Goal: Information Seeking & Learning: Learn about a topic

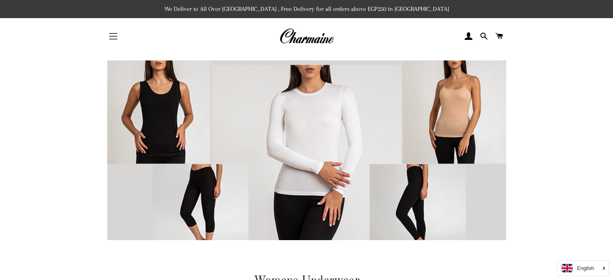
click at [114, 41] on button "Site navigation" at bounding box center [113, 36] width 20 height 20
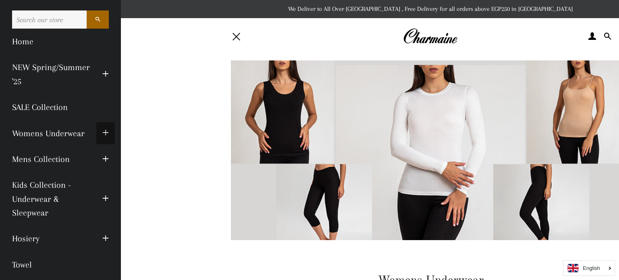
click at [102, 134] on span "button" at bounding box center [105, 133] width 6 height 10
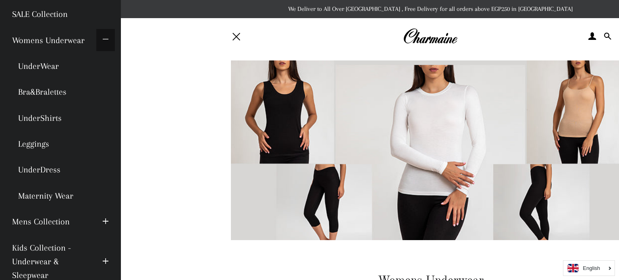
scroll to position [94, 0]
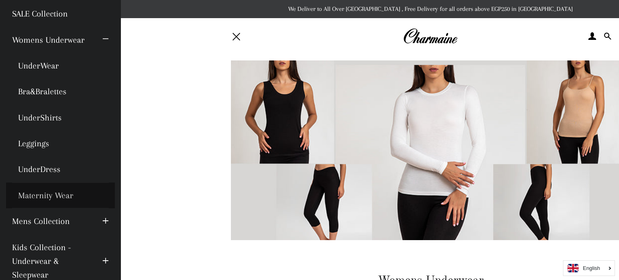
click at [65, 197] on link "Maternity Wear" at bounding box center [60, 196] width 109 height 26
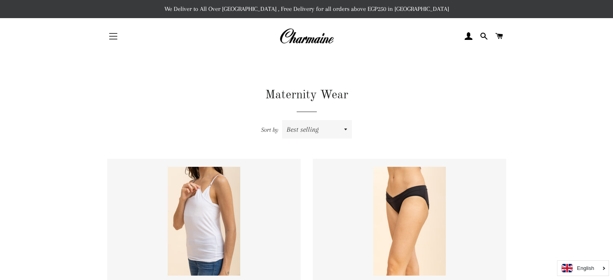
click at [115, 42] on button "Site navigation" at bounding box center [113, 36] width 20 height 20
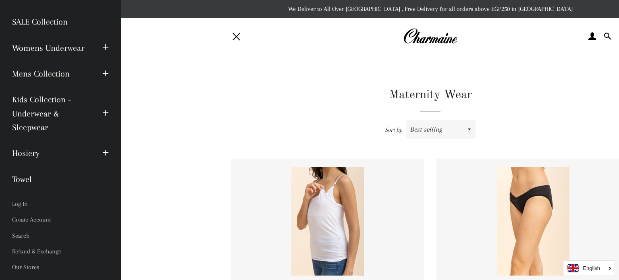
scroll to position [86, 0]
click at [102, 151] on span "button" at bounding box center [105, 153] width 6 height 10
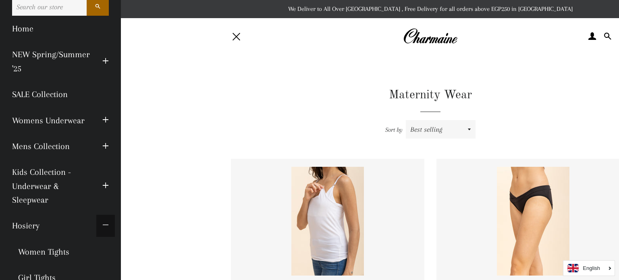
scroll to position [13, 0]
click at [102, 182] on span "button" at bounding box center [105, 186] width 6 height 10
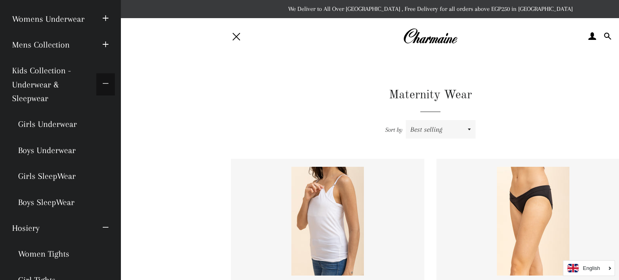
scroll to position [0, 0]
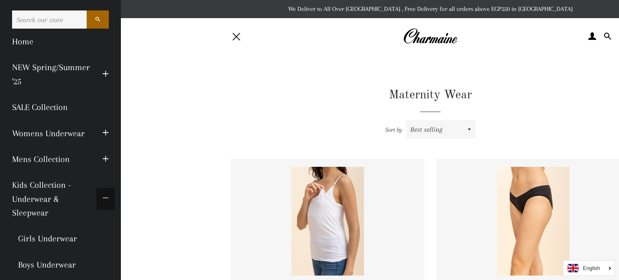
click at [102, 198] on span "button" at bounding box center [105, 199] width 6 height 10
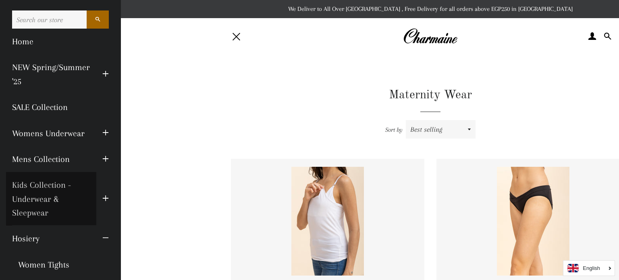
click at [68, 185] on link "Kids Collection - Underwear & Sleepwear" at bounding box center [51, 199] width 90 height 54
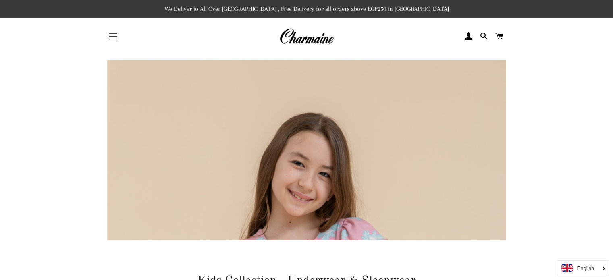
click at [114, 33] on span "button" at bounding box center [113, 33] width 8 height 1
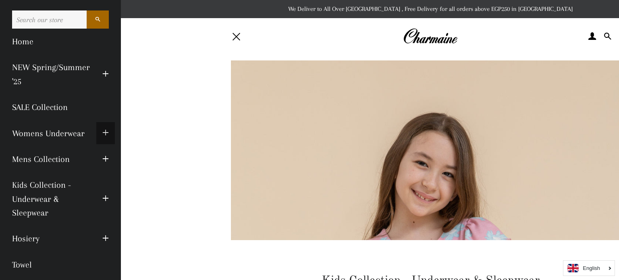
click at [102, 130] on span "button" at bounding box center [105, 133] width 6 height 10
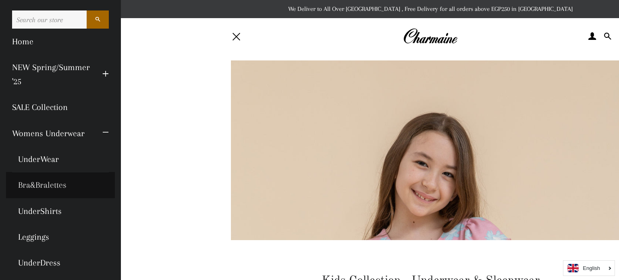
click at [42, 186] on link "Bra&Bralettes" at bounding box center [60, 185] width 109 height 26
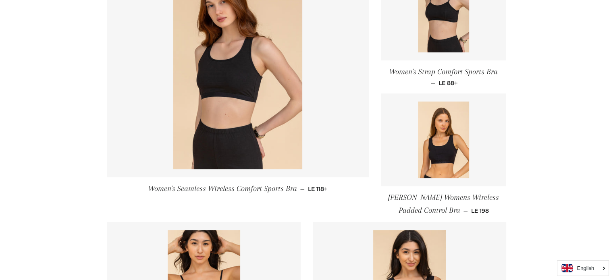
scroll to position [191, 0]
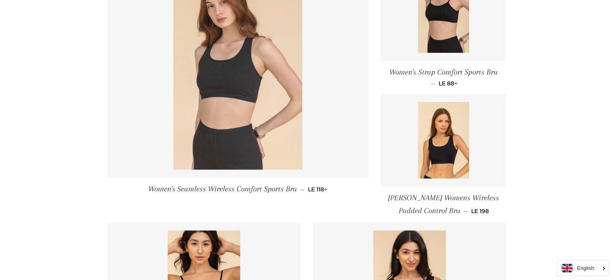
click at [243, 113] on img at bounding box center [237, 73] width 129 height 194
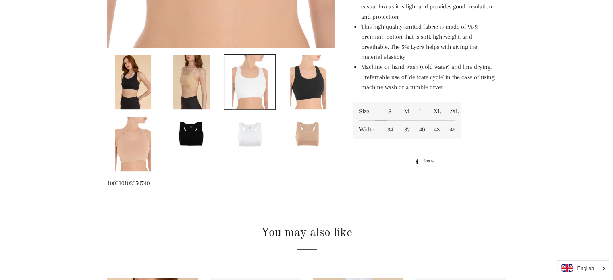
scroll to position [381, 0]
click at [320, 131] on img at bounding box center [308, 134] width 51 height 34
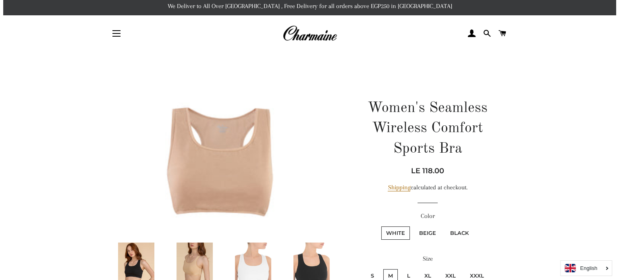
scroll to position [0, 0]
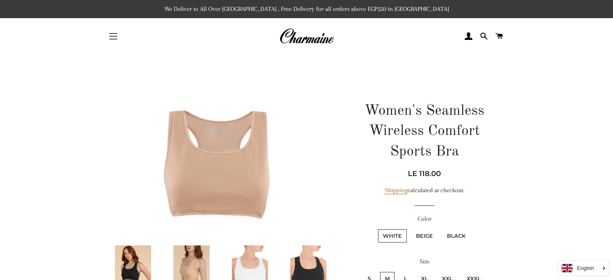
click at [111, 40] on button "Site navigation" at bounding box center [113, 36] width 20 height 20
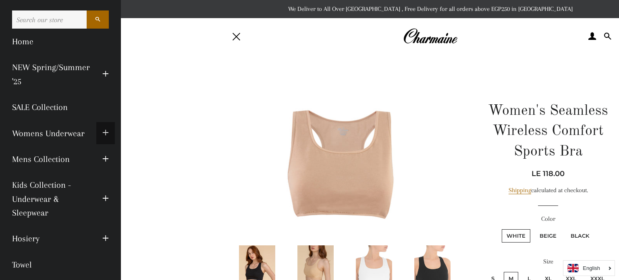
click at [102, 132] on span "button" at bounding box center [105, 133] width 6 height 10
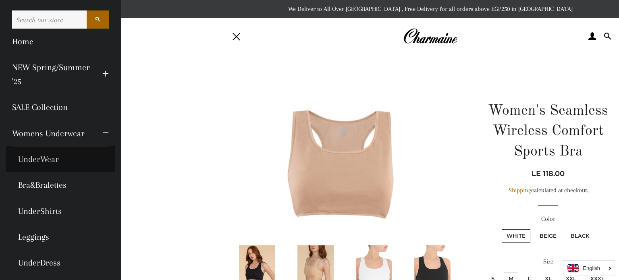
click at [51, 160] on link "UnderWear" at bounding box center [60, 159] width 109 height 26
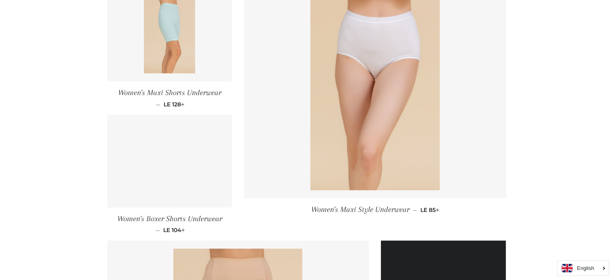
scroll to position [451, 0]
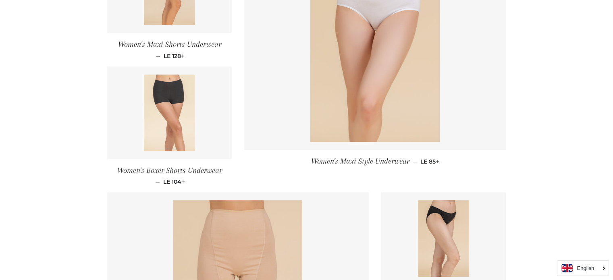
click at [176, 134] on img at bounding box center [169, 113] width 51 height 77
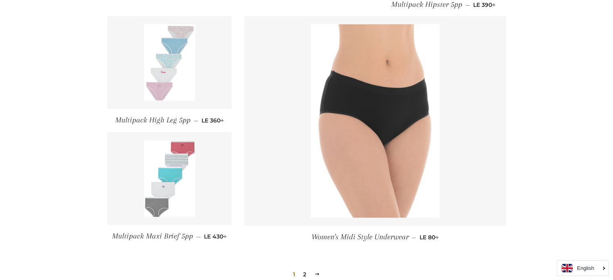
scroll to position [876, 0]
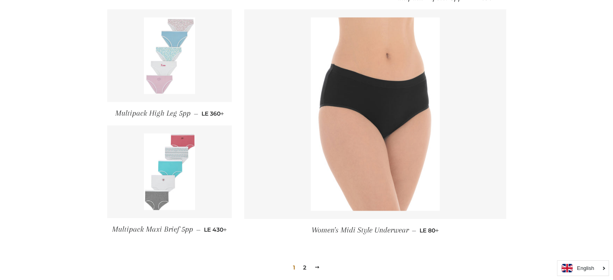
click at [303, 265] on link "2" at bounding box center [305, 268] width 10 height 12
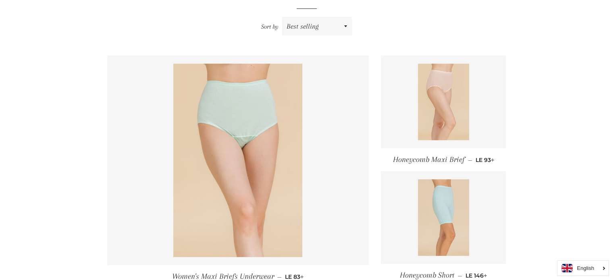
scroll to position [103, 0]
click at [438, 203] on img at bounding box center [443, 217] width 51 height 77
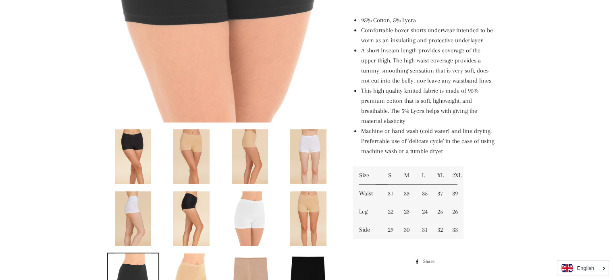
scroll to position [319, 0]
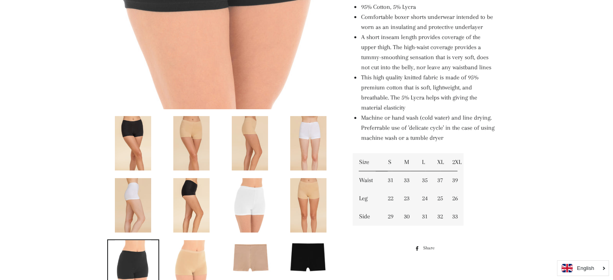
click at [301, 139] on img at bounding box center [308, 143] width 36 height 54
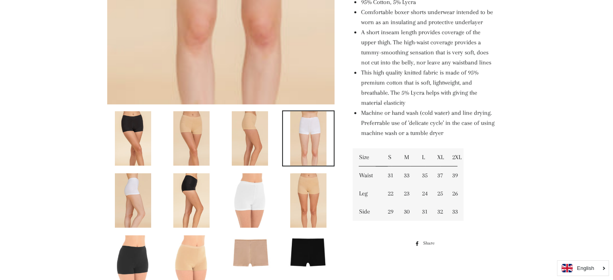
scroll to position [325, 0]
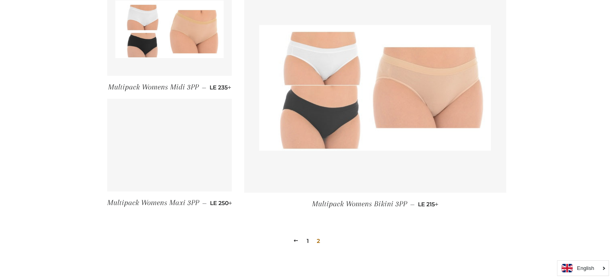
scroll to position [421, 0]
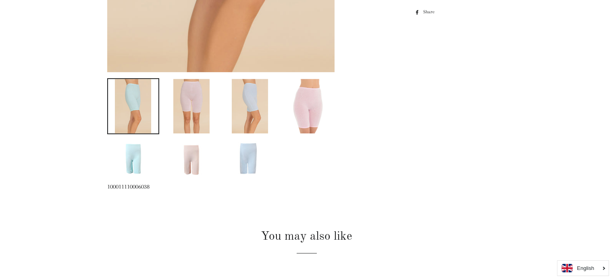
scroll to position [361, 0]
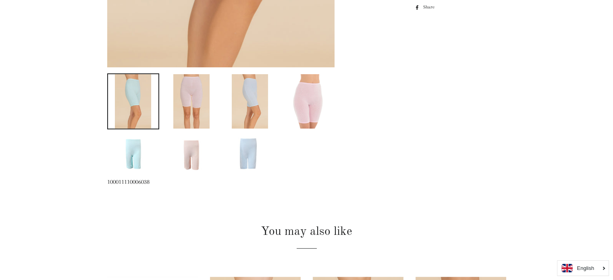
click at [302, 108] on img at bounding box center [308, 101] width 36 height 54
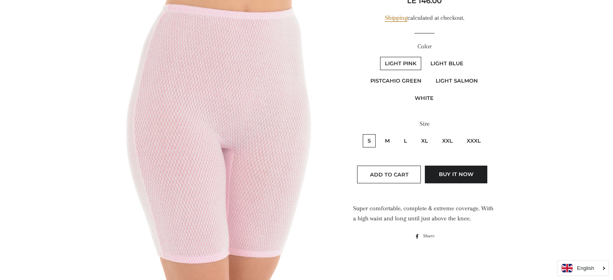
scroll to position [0, 0]
